Goal: Information Seeking & Learning: Learn about a topic

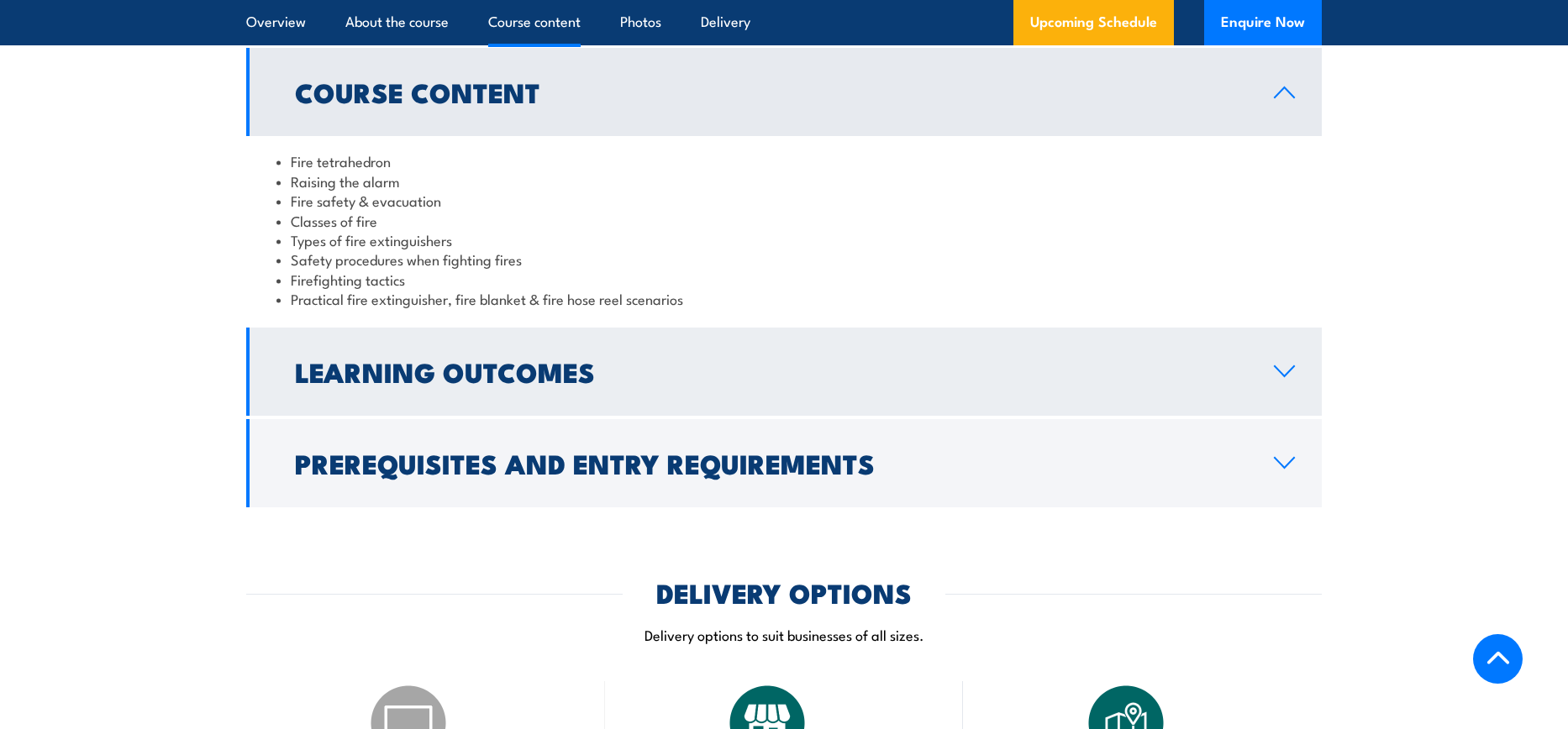
scroll to position [1594, 0]
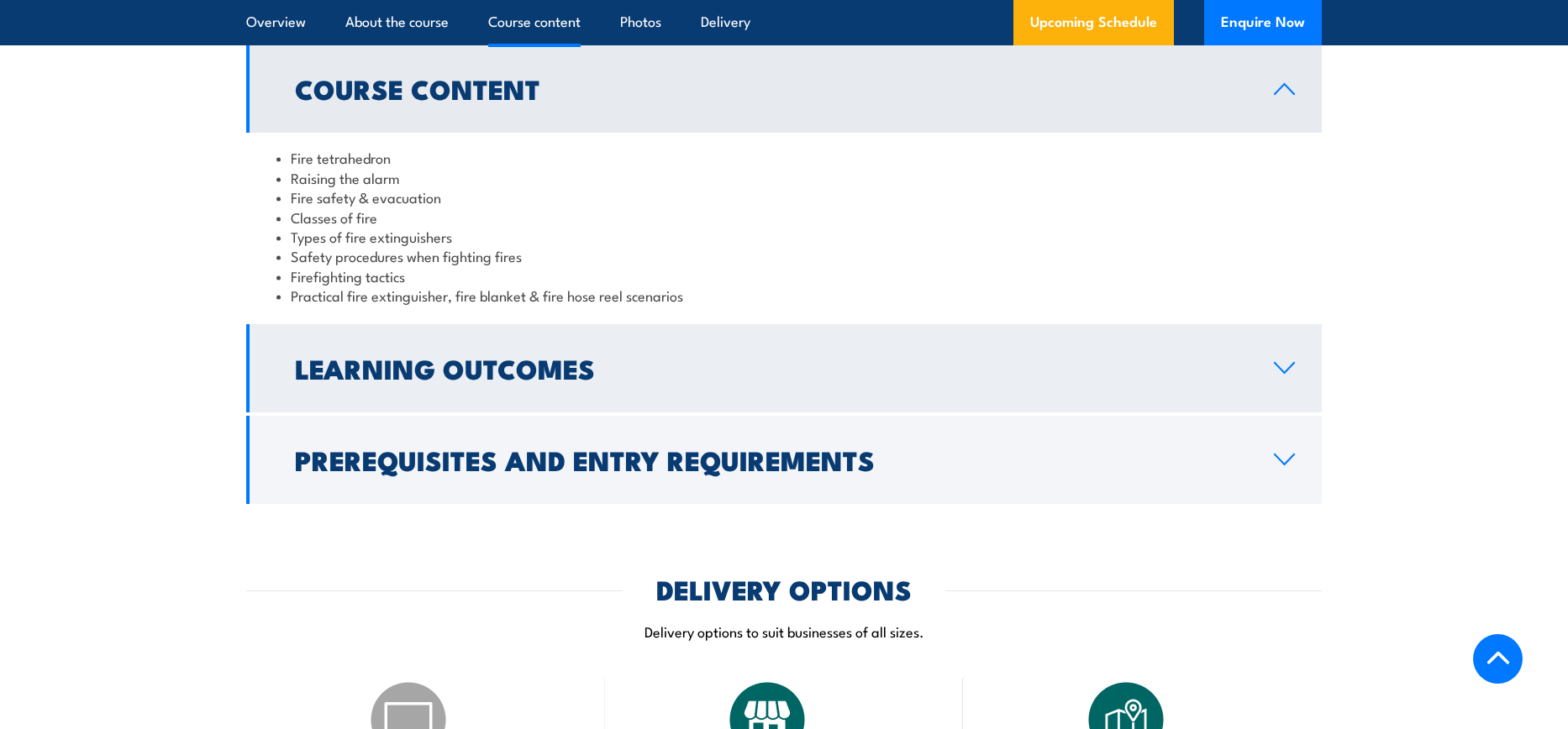
click at [1153, 362] on h2 "Learning Outcomes" at bounding box center [771, 368] width 952 height 24
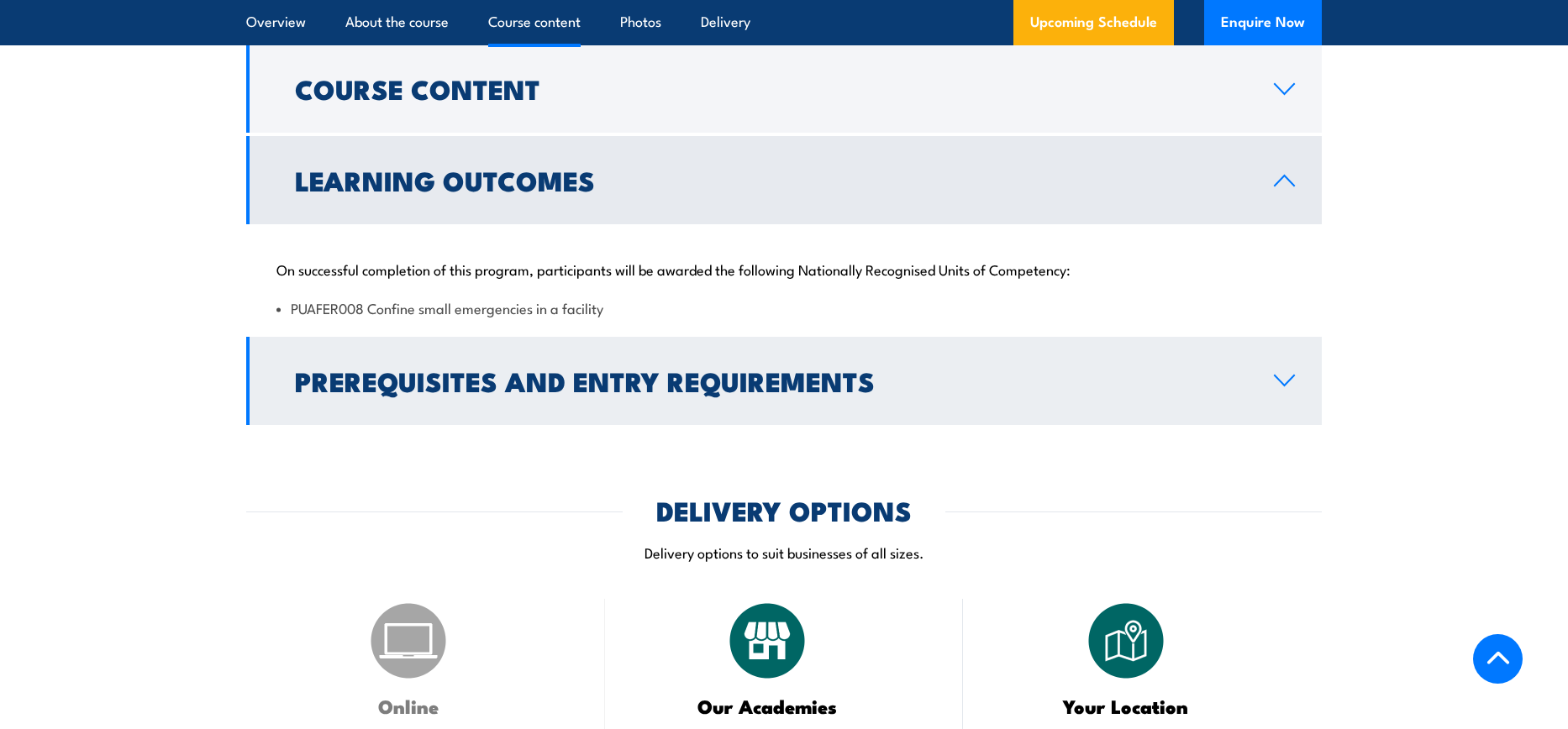
click at [1187, 368] on h2 "Prerequisites and Entry Requirements" at bounding box center [771, 380] width 952 height 24
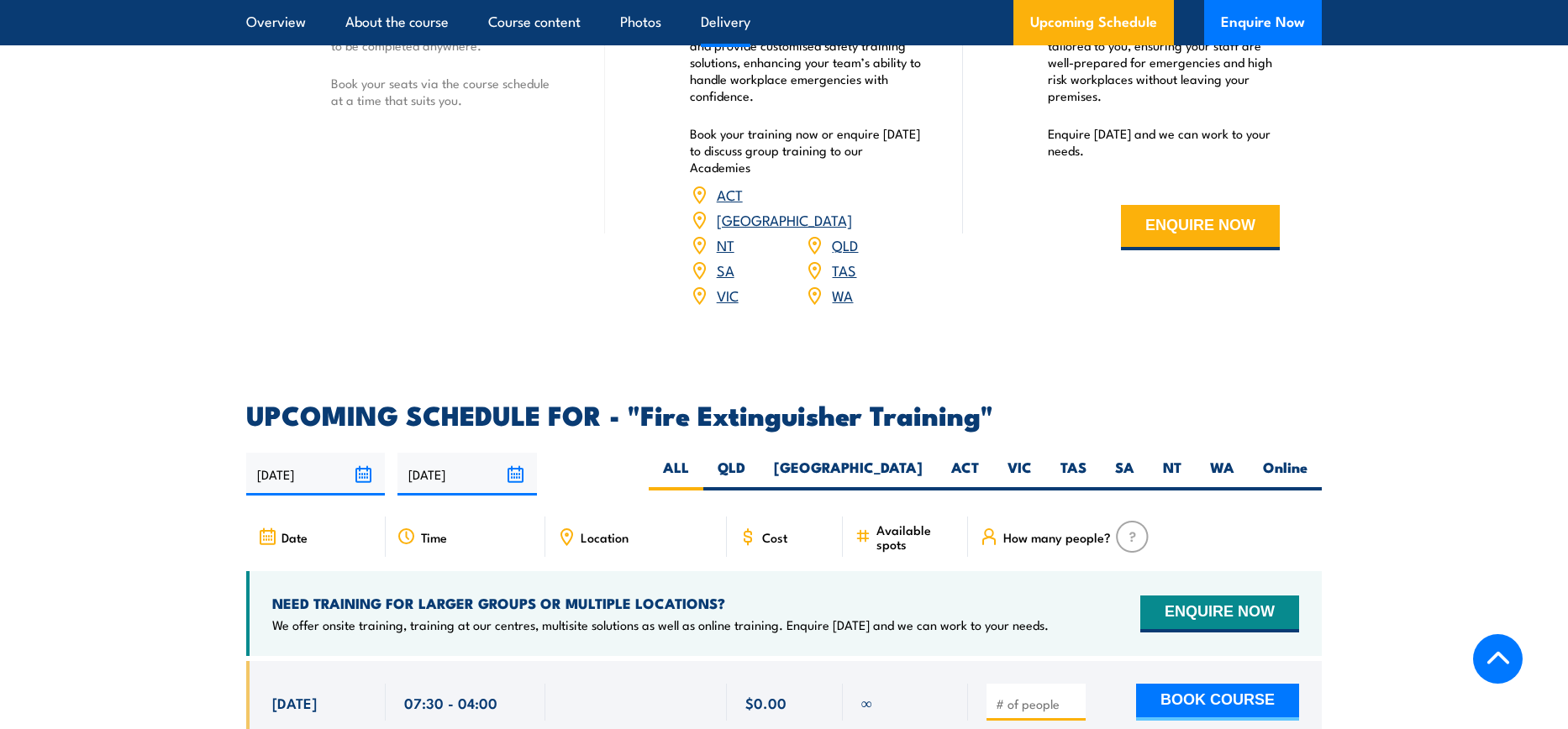
scroll to position [2407, 0]
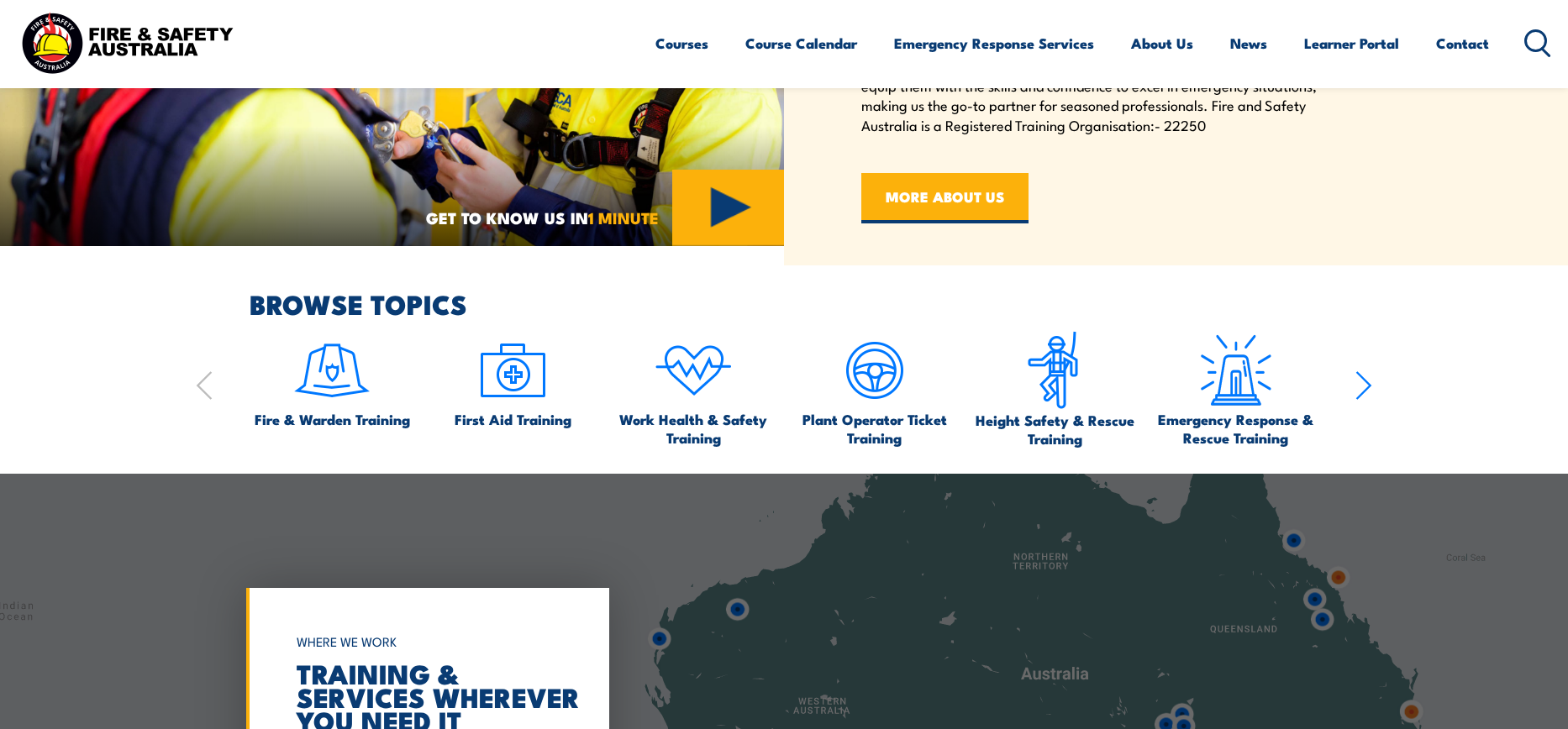
scroll to position [920, 0]
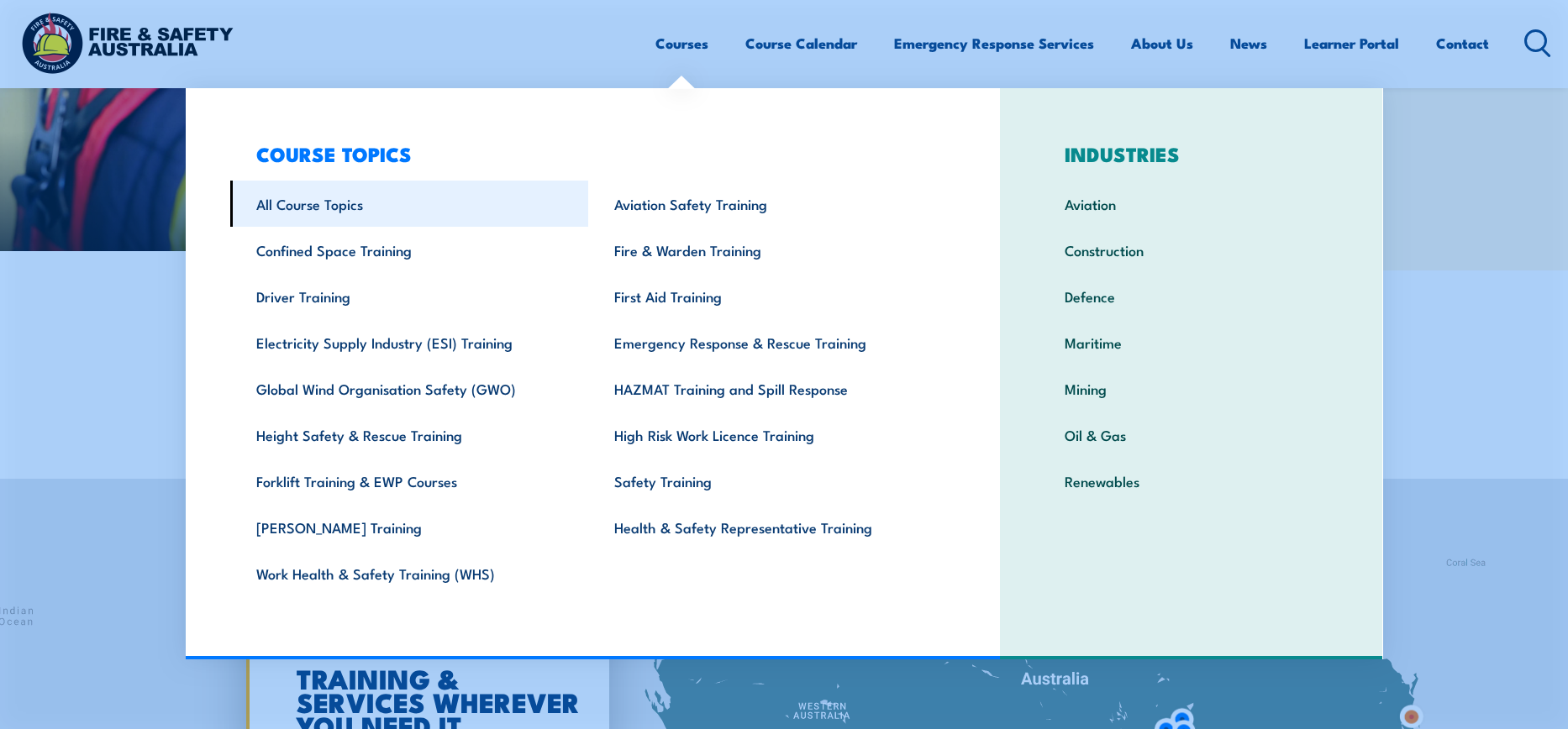
click at [317, 217] on link "All Course Topics" at bounding box center [409, 204] width 359 height 46
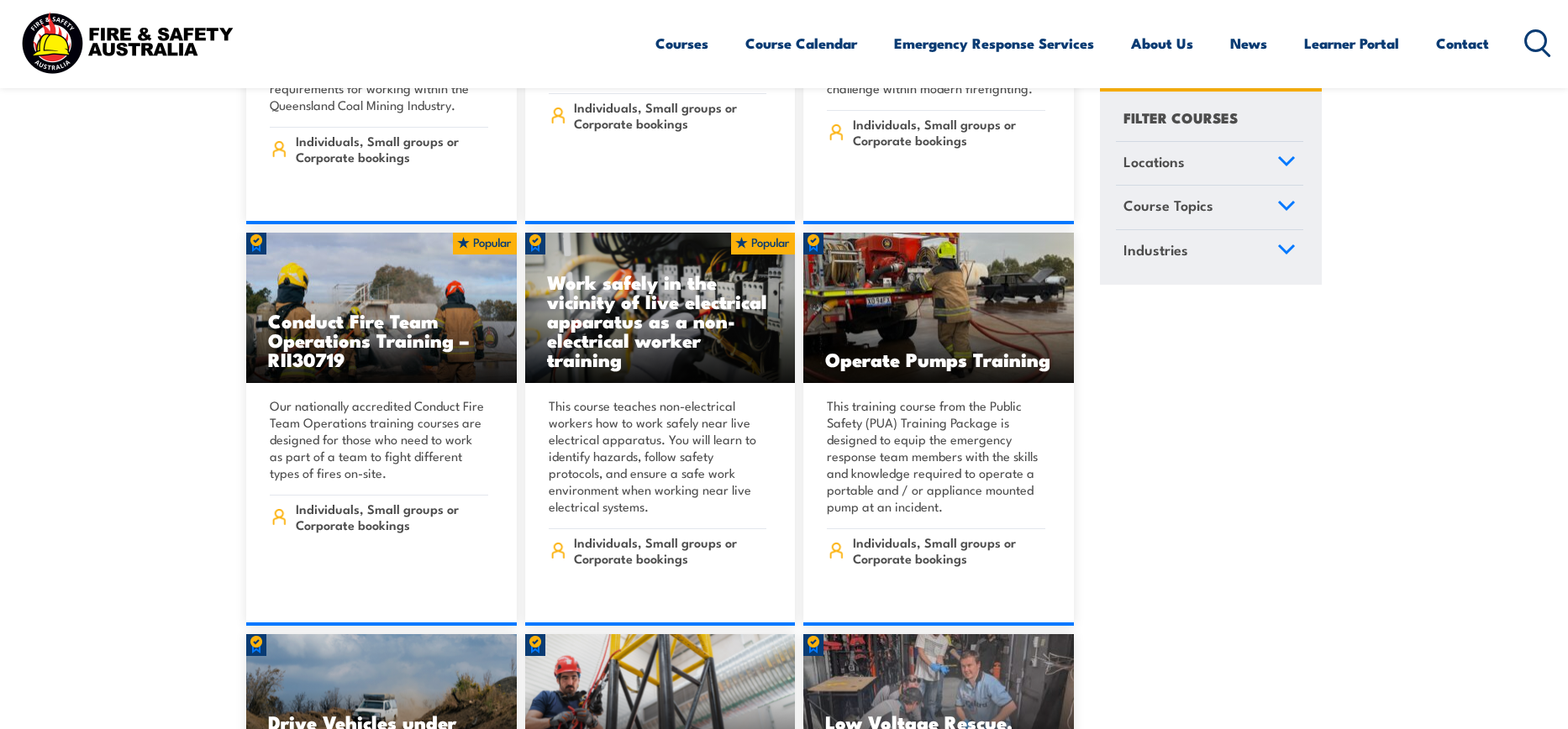
scroll to position [2557, 0]
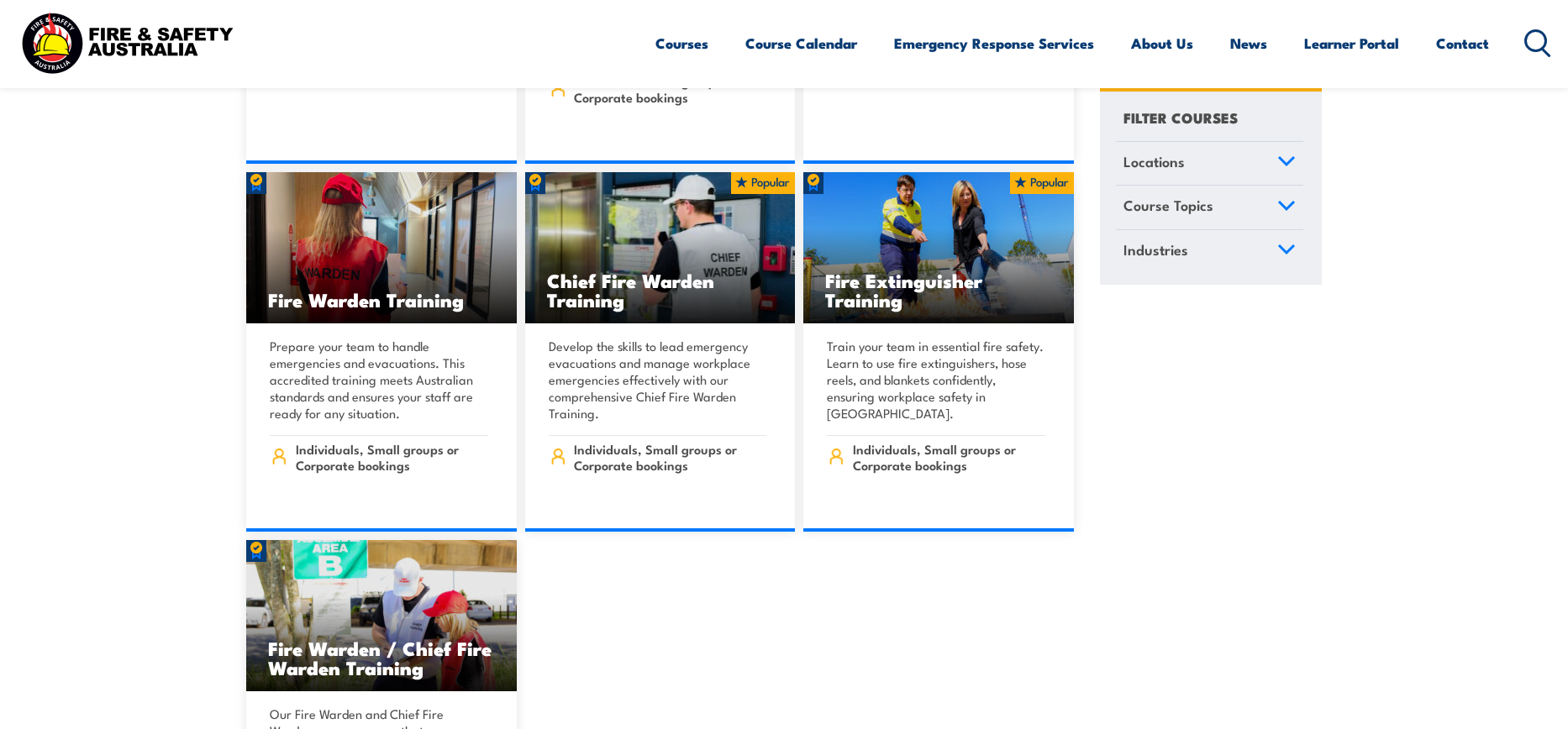
scroll to position [18854, 0]
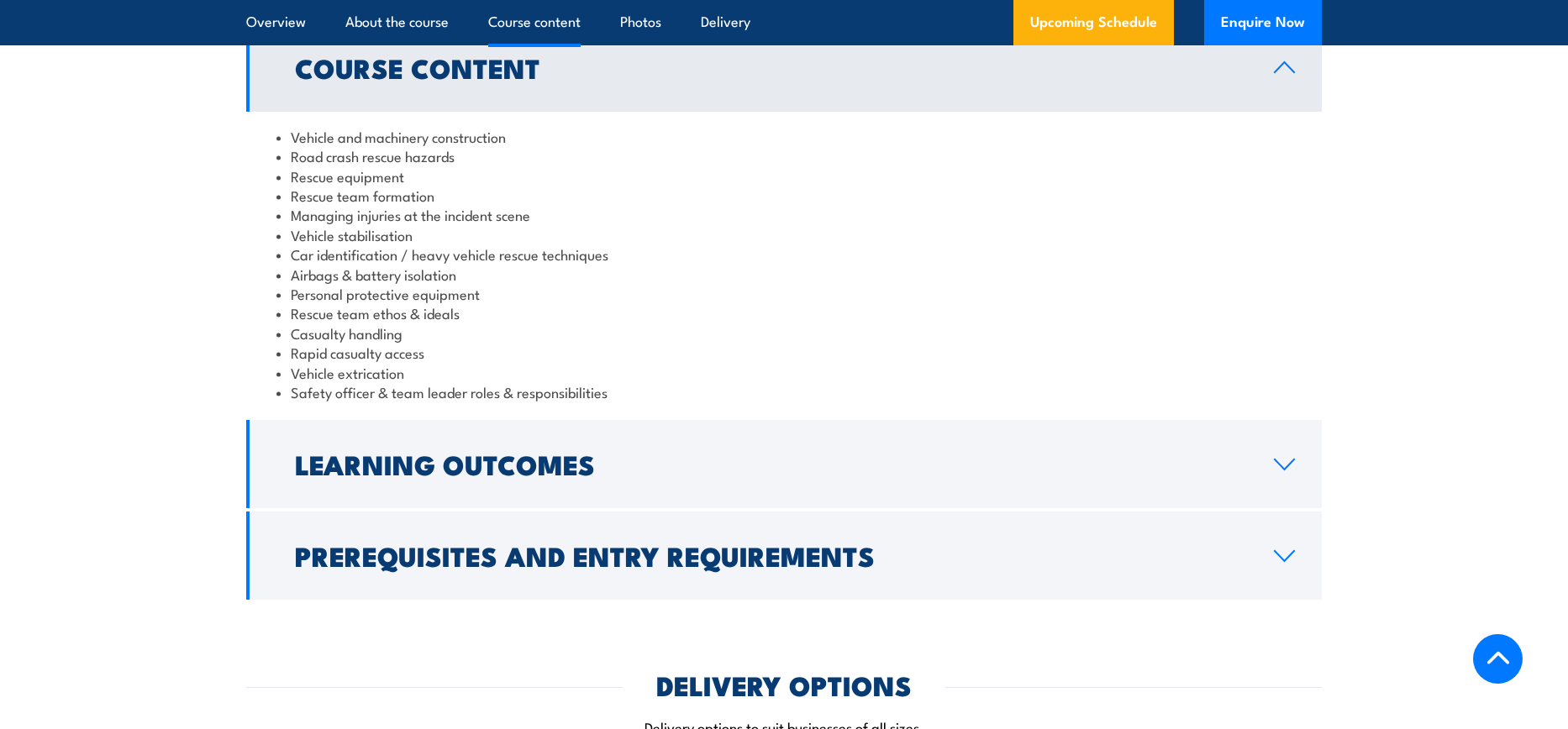
scroll to position [1403, 0]
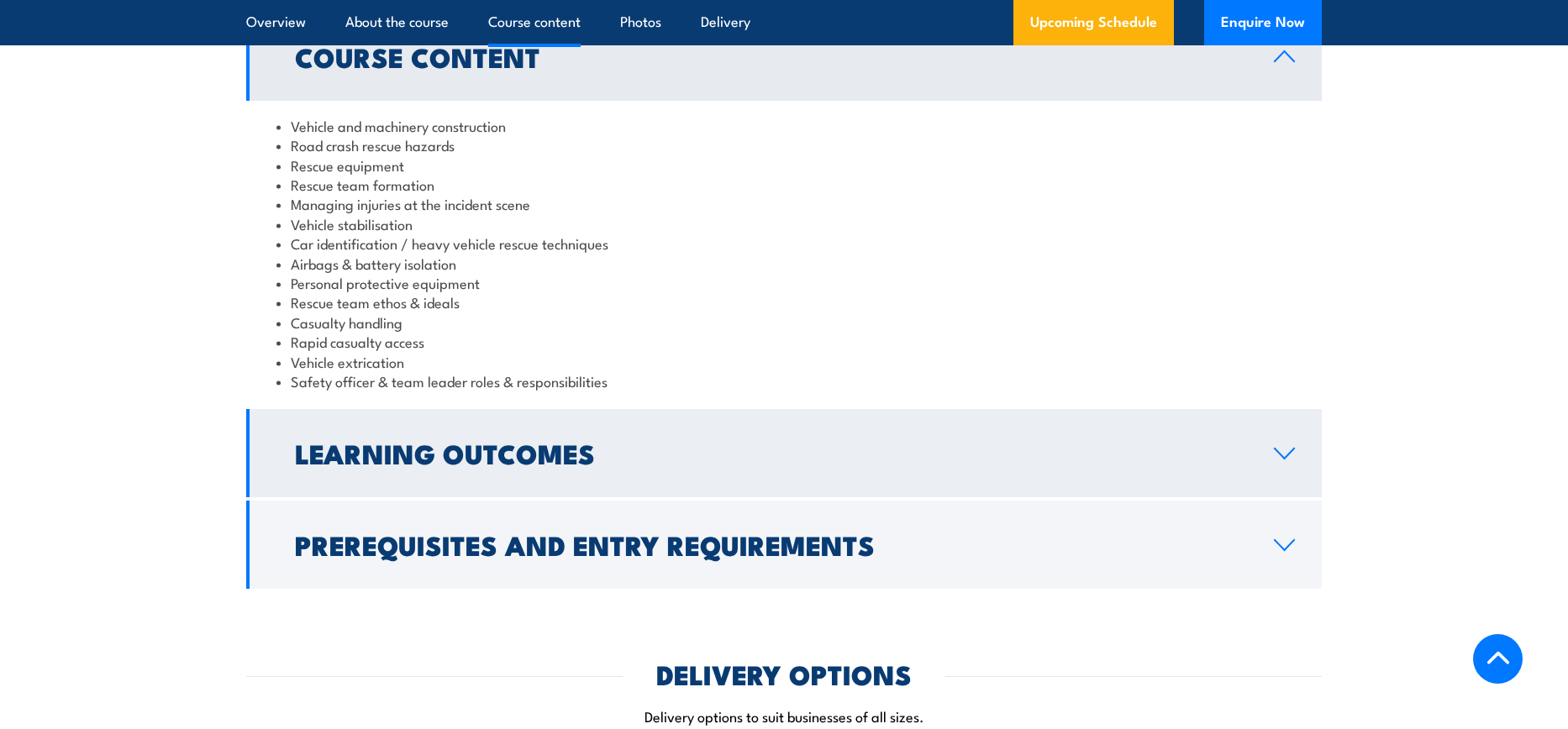
click at [673, 449] on h2 "Learning Outcomes" at bounding box center [771, 453] width 952 height 24
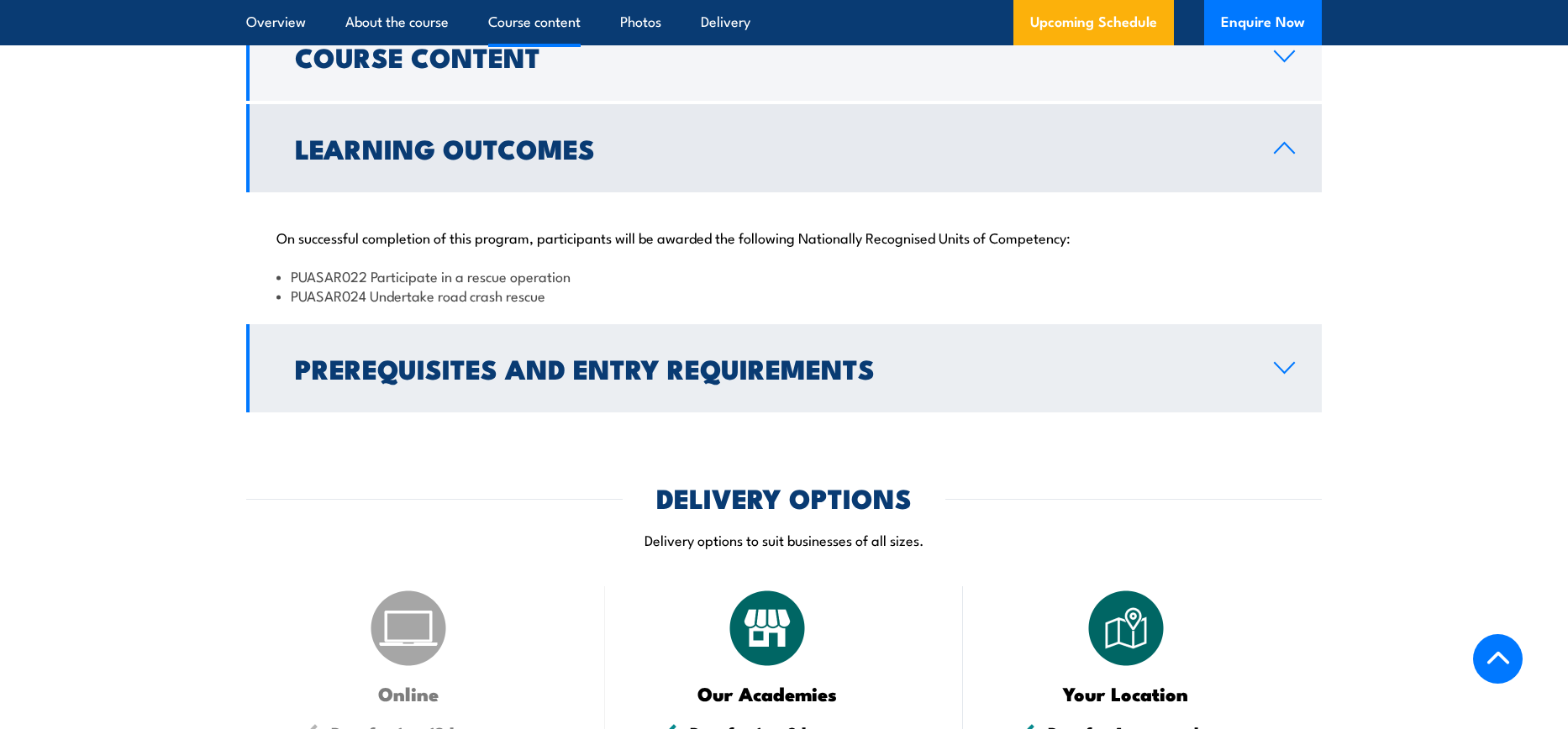
click at [690, 360] on h2 "Prerequisites and Entry Requirements" at bounding box center [771, 368] width 952 height 24
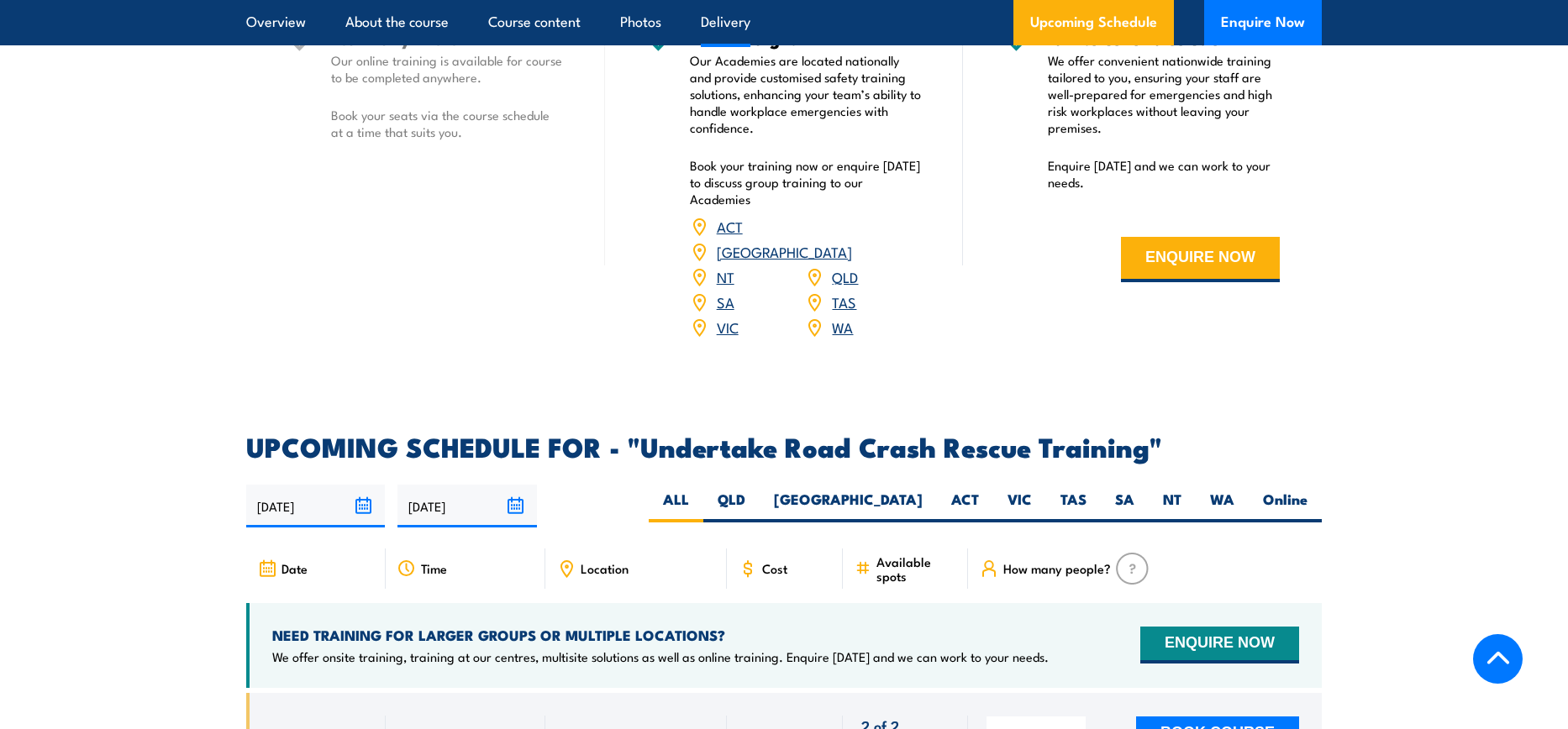
scroll to position [2256, 0]
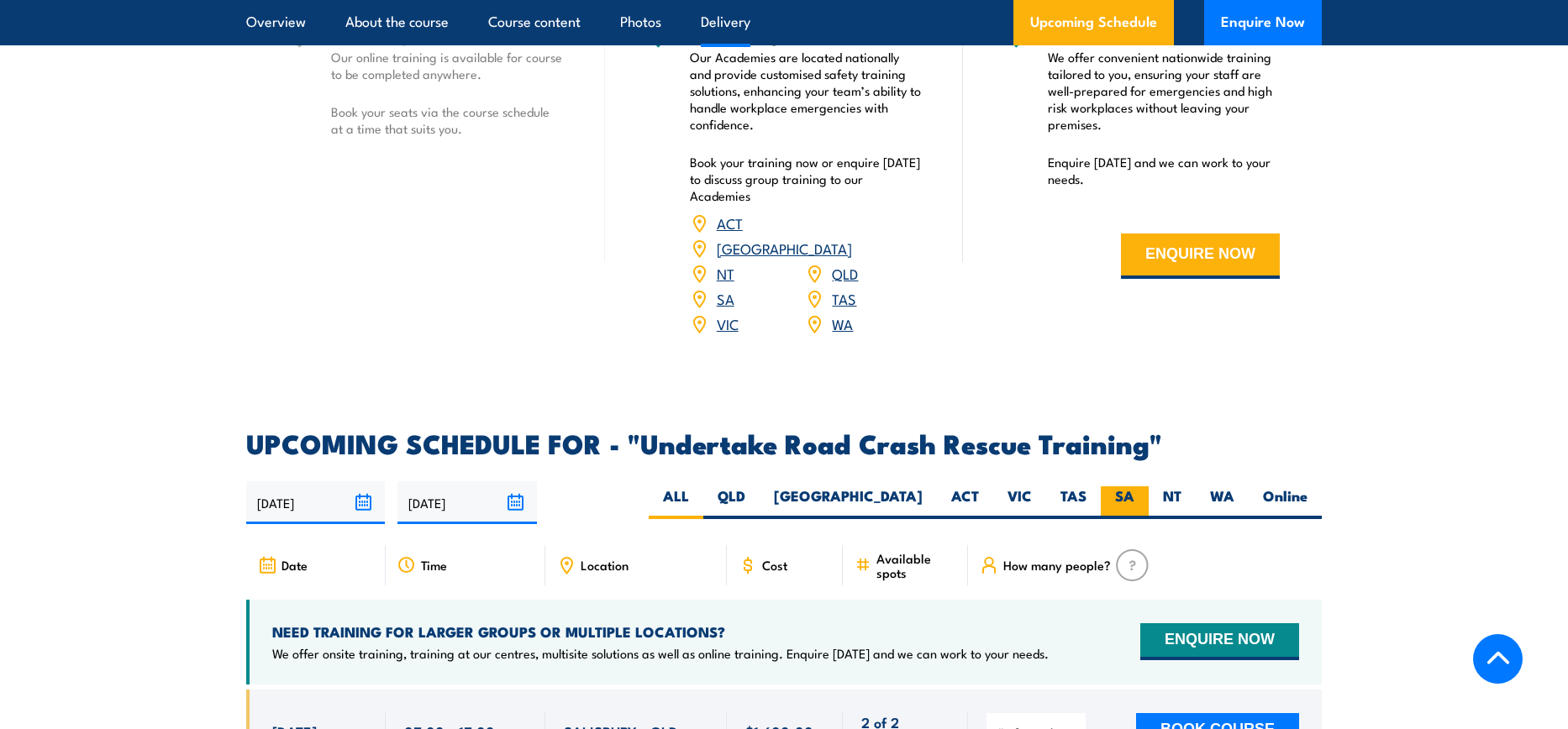
click at [1112, 486] on label "SA" at bounding box center [1124, 502] width 48 height 32
click at [1135, 486] on input "SA" at bounding box center [1140, 491] width 11 height 11
radio input "true"
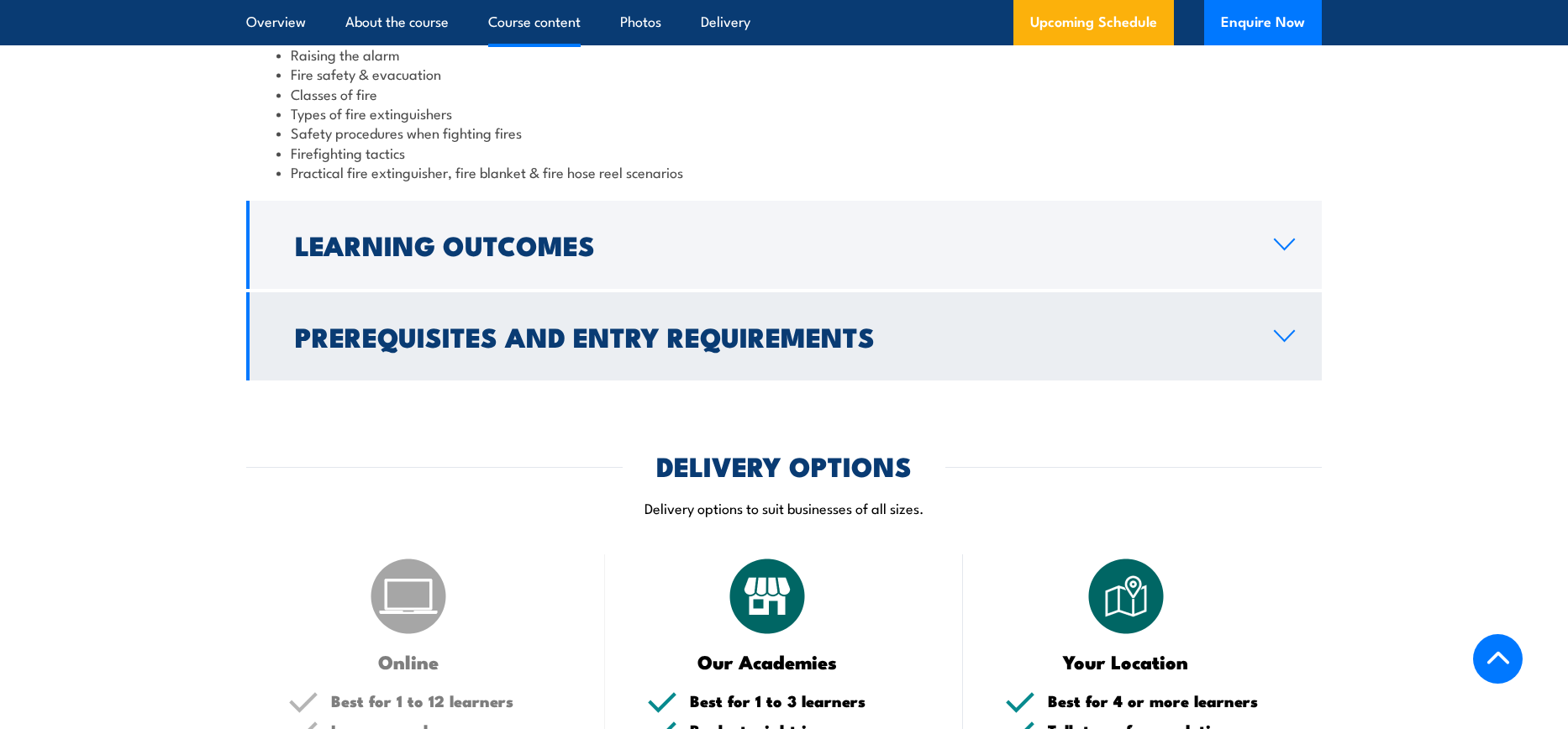
scroll to position [1721, 0]
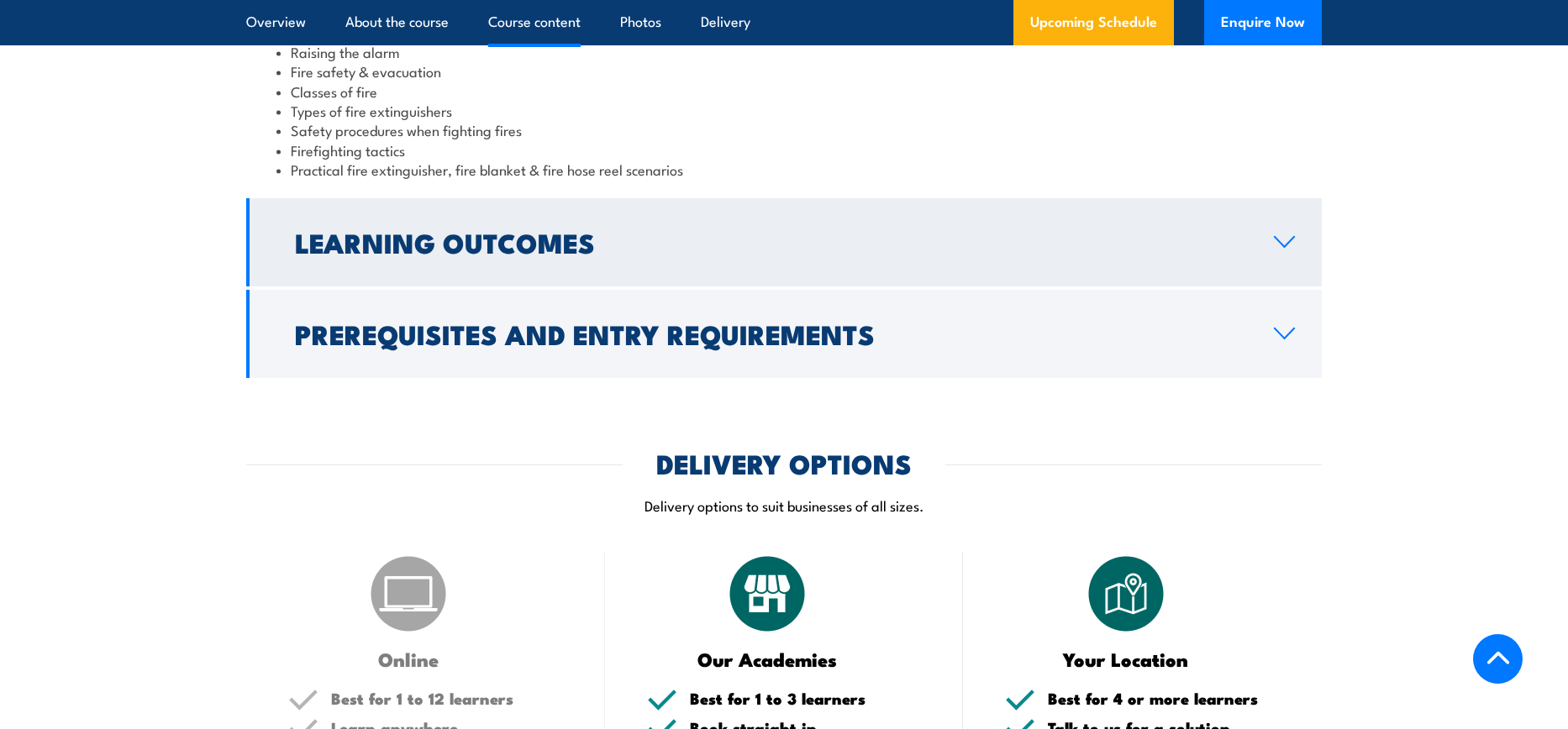
click at [735, 265] on link "Learning Outcomes" at bounding box center [784, 241] width 1076 height 88
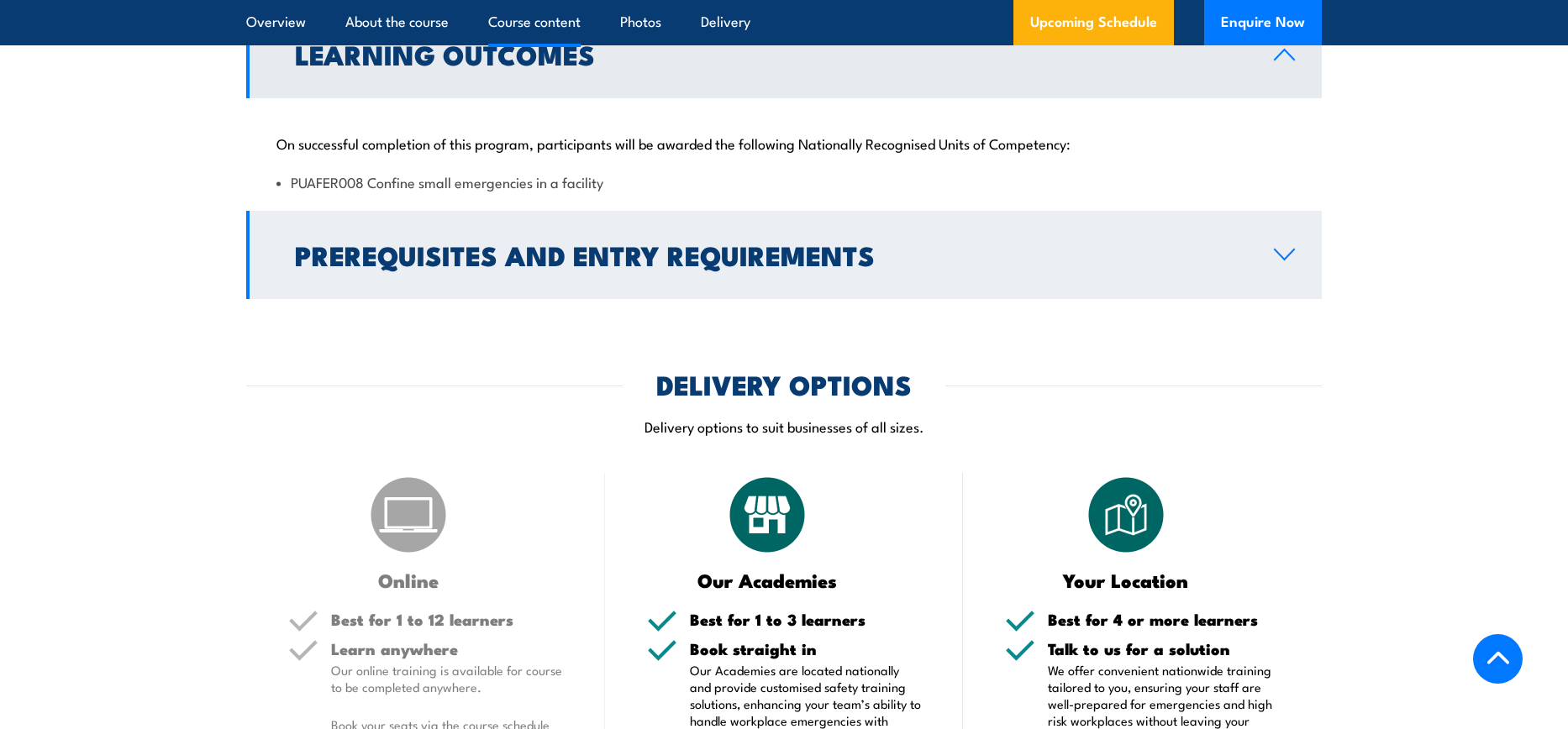
click at [671, 266] on h2 "Prerequisites and Entry Requirements" at bounding box center [771, 255] width 952 height 24
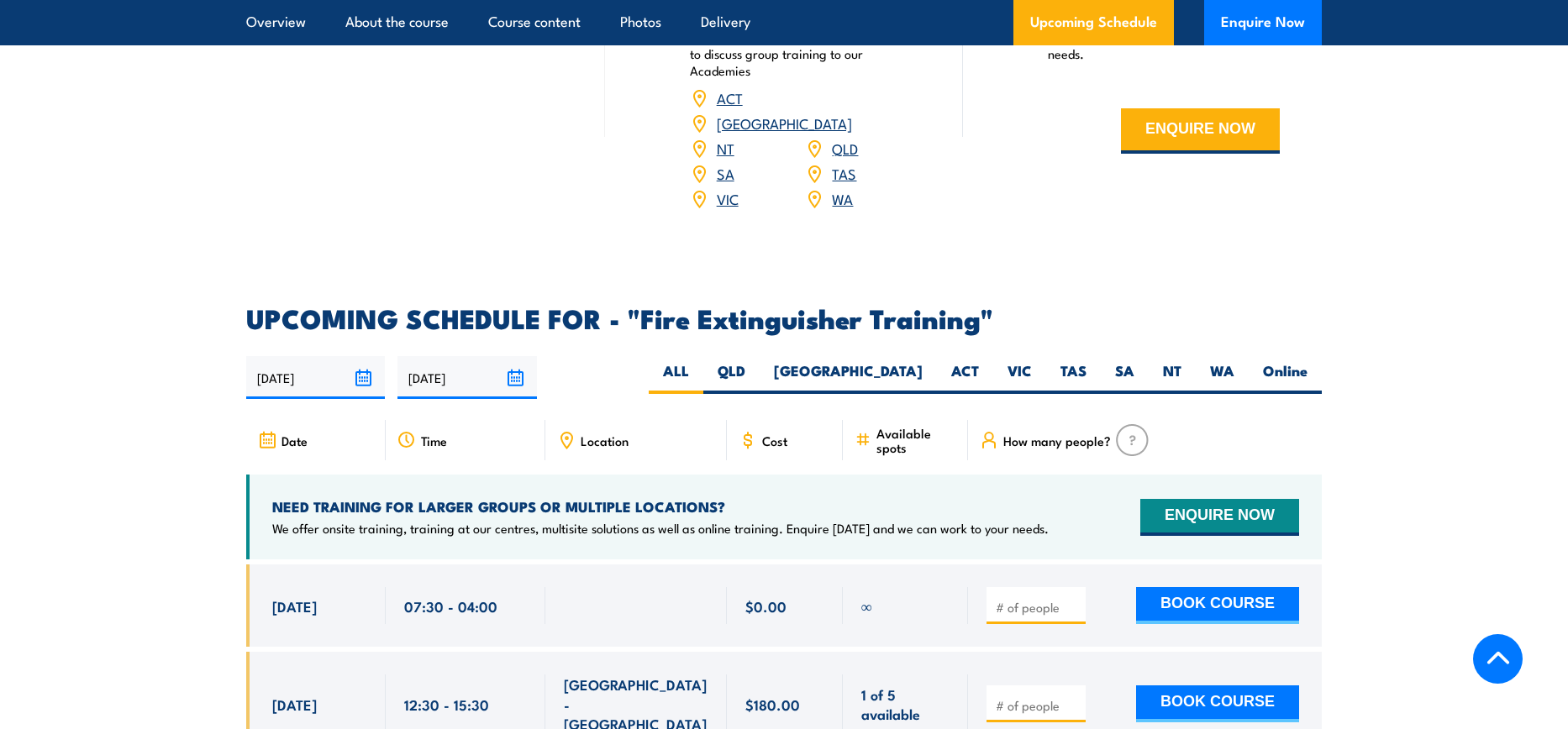
scroll to position [2504, 0]
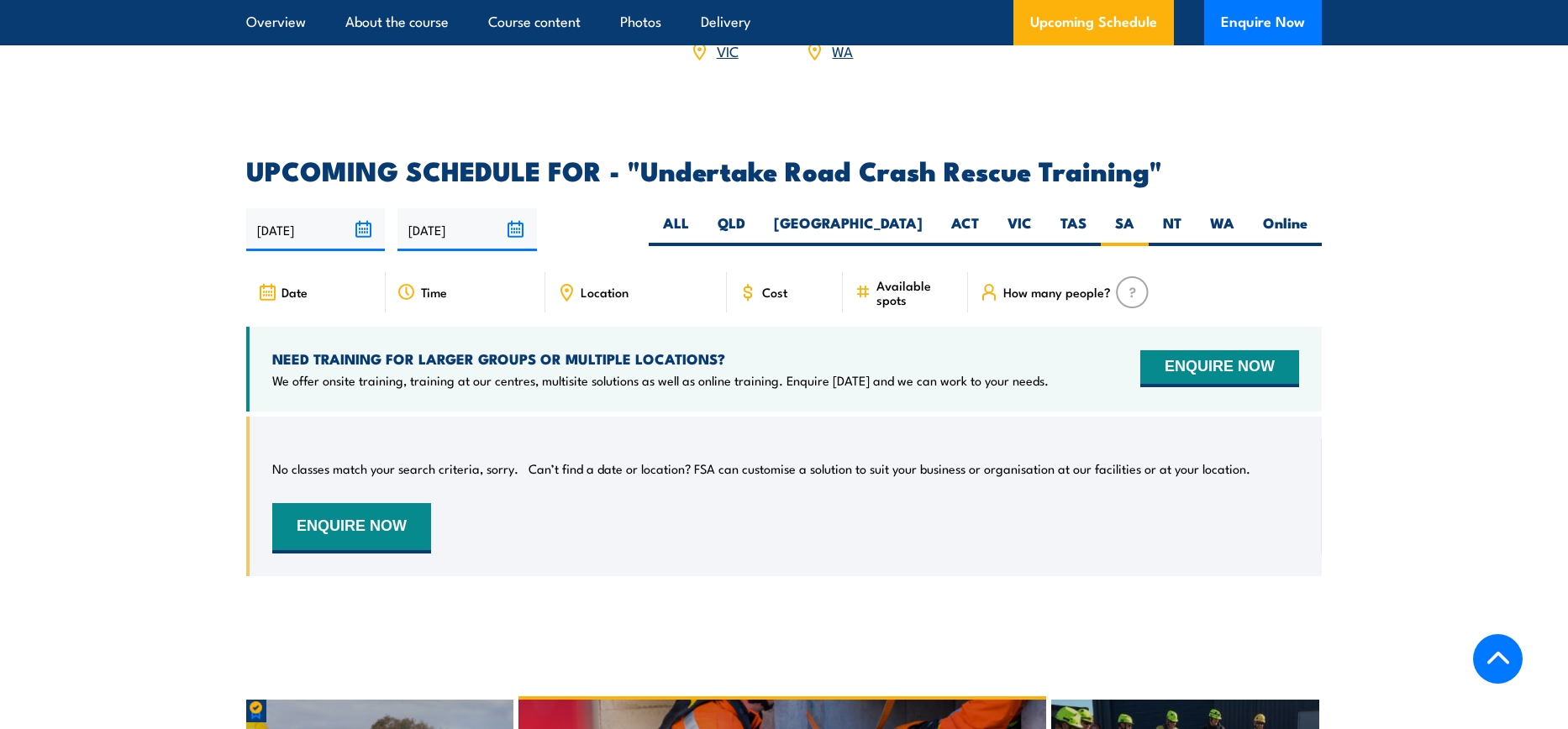
scroll to position [2578, 0]
